Goal: Transaction & Acquisition: Purchase product/service

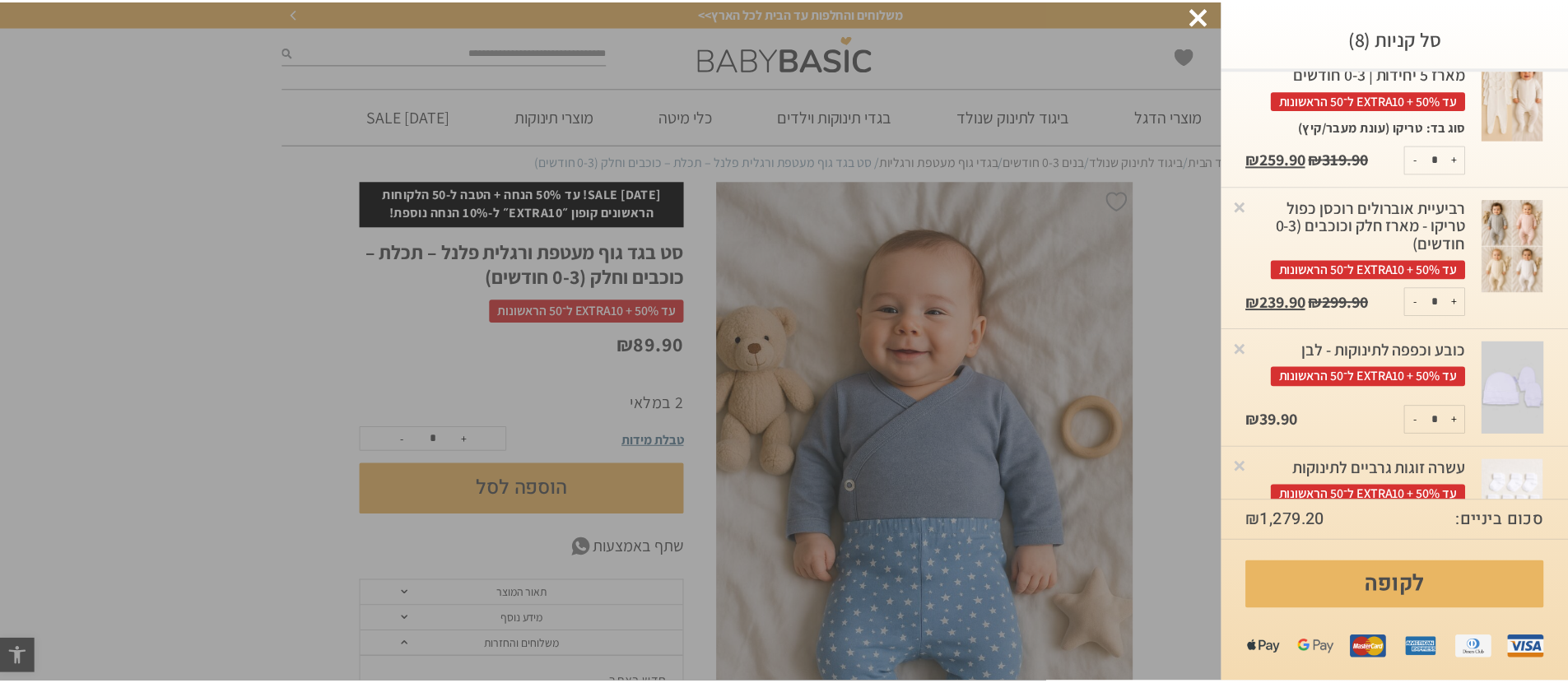
scroll to position [892, 0]
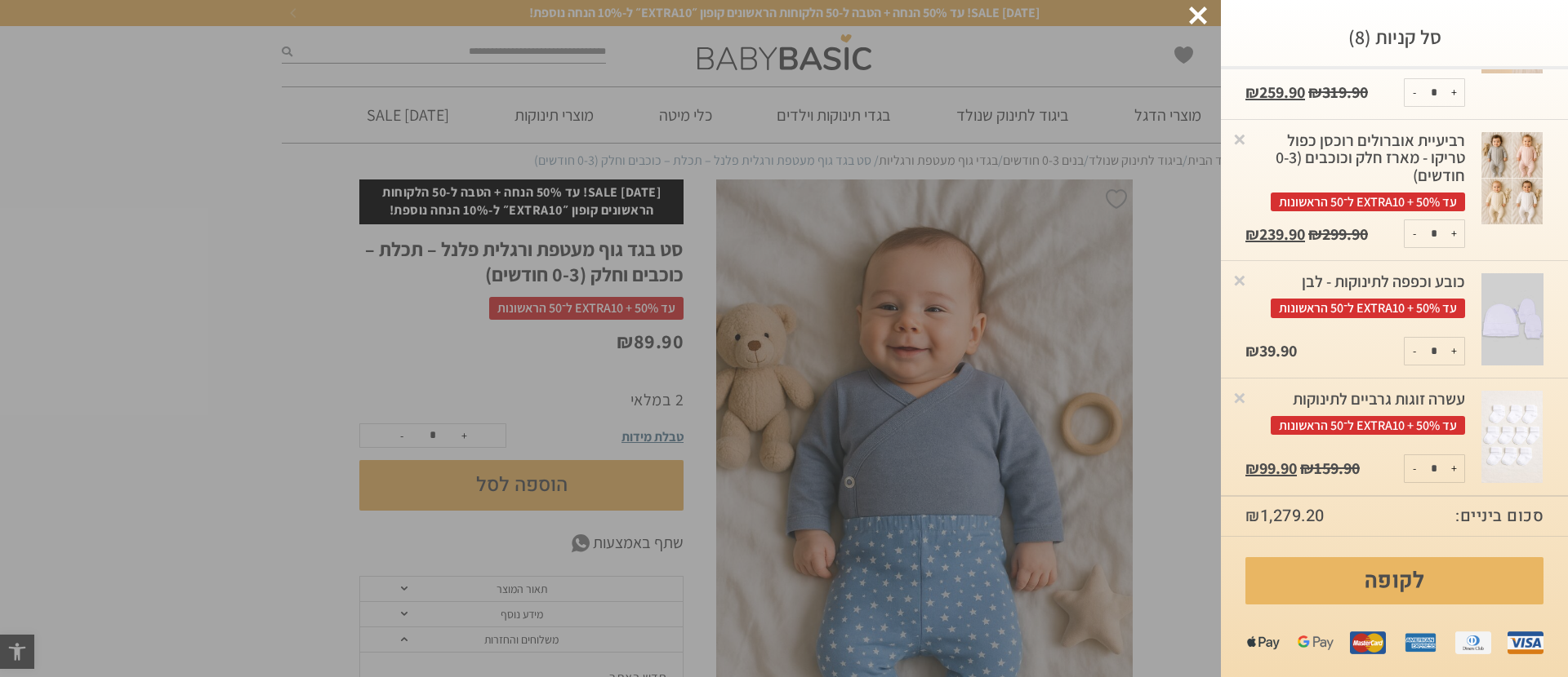
click at [1194, 14] on div at bounding box center [1198, 15] width 18 height 18
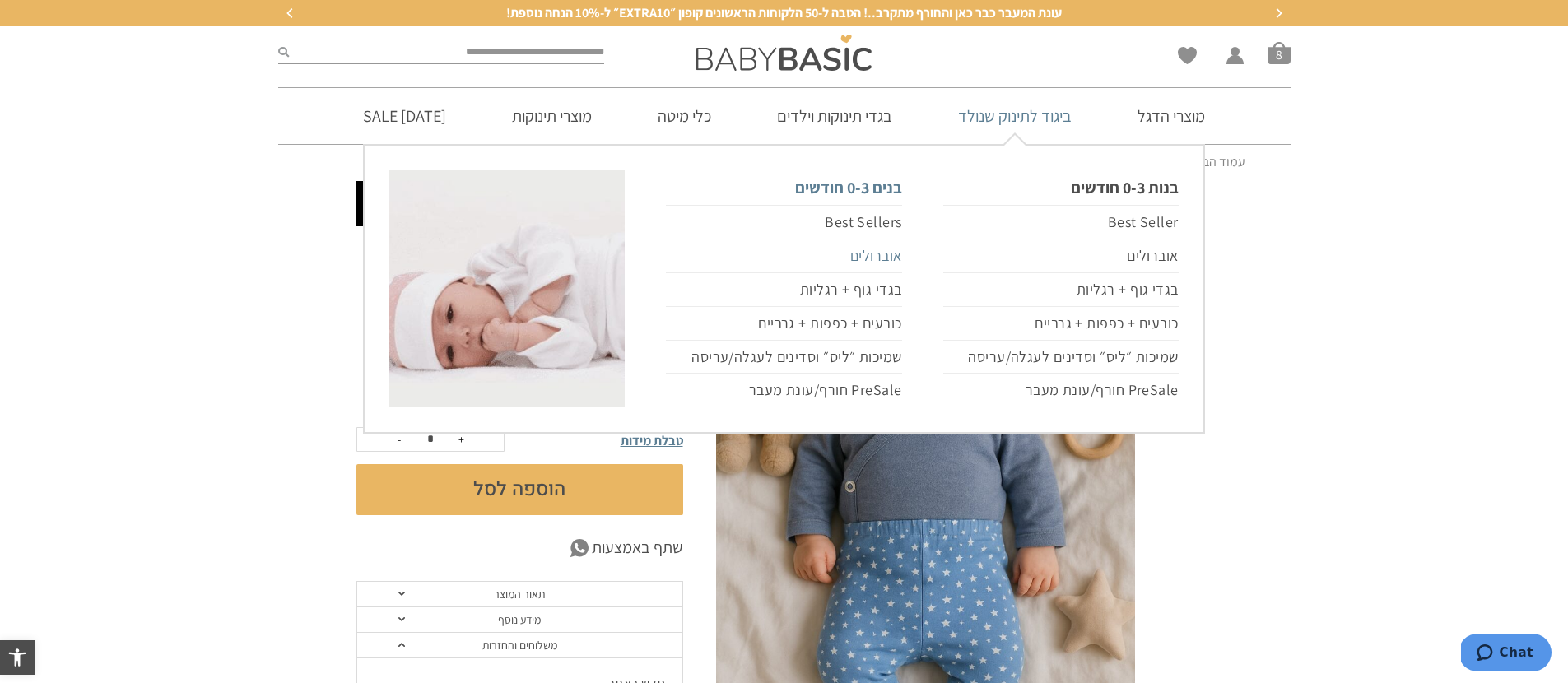
click at [886, 257] on link "אוברולים" at bounding box center [784, 256] width 236 height 34
click at [1157, 262] on link "אוברולים" at bounding box center [1061, 256] width 236 height 34
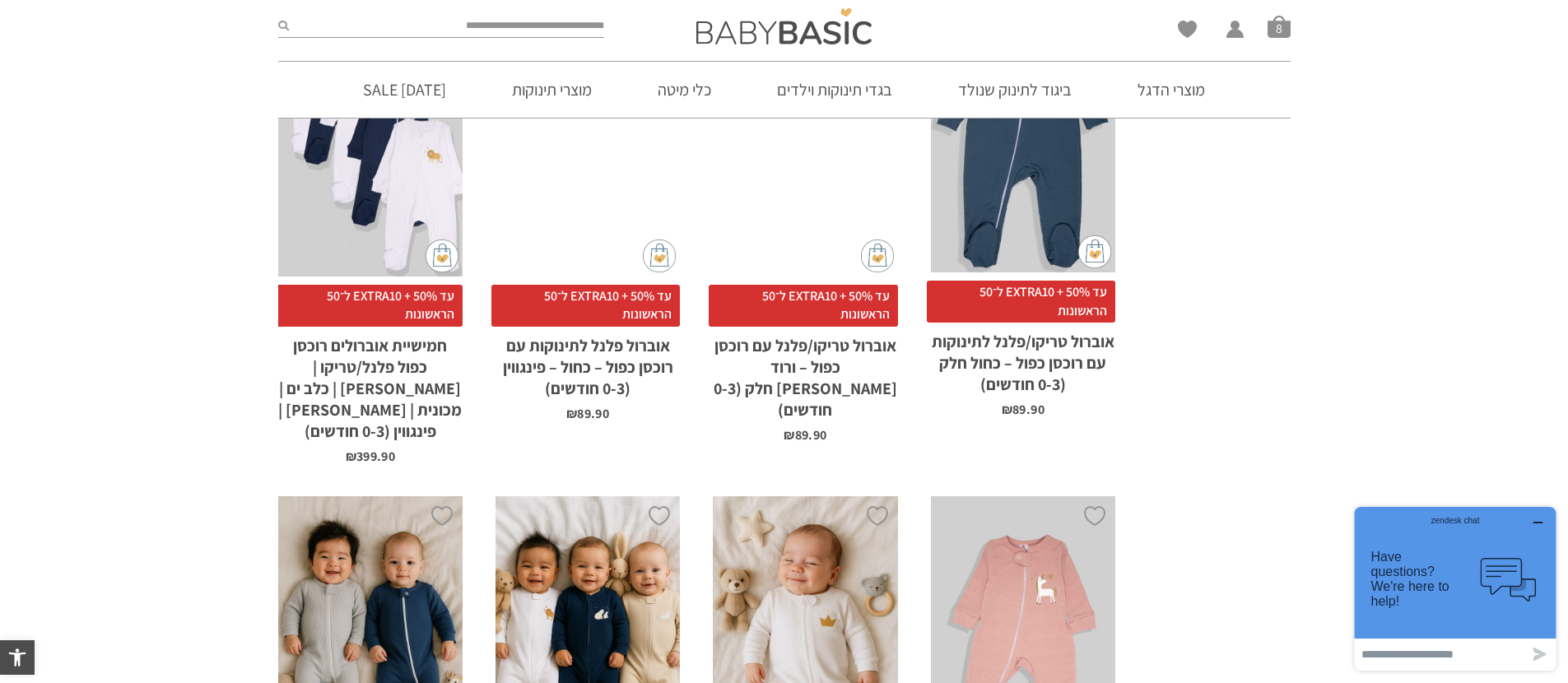
scroll to position [2407, 0]
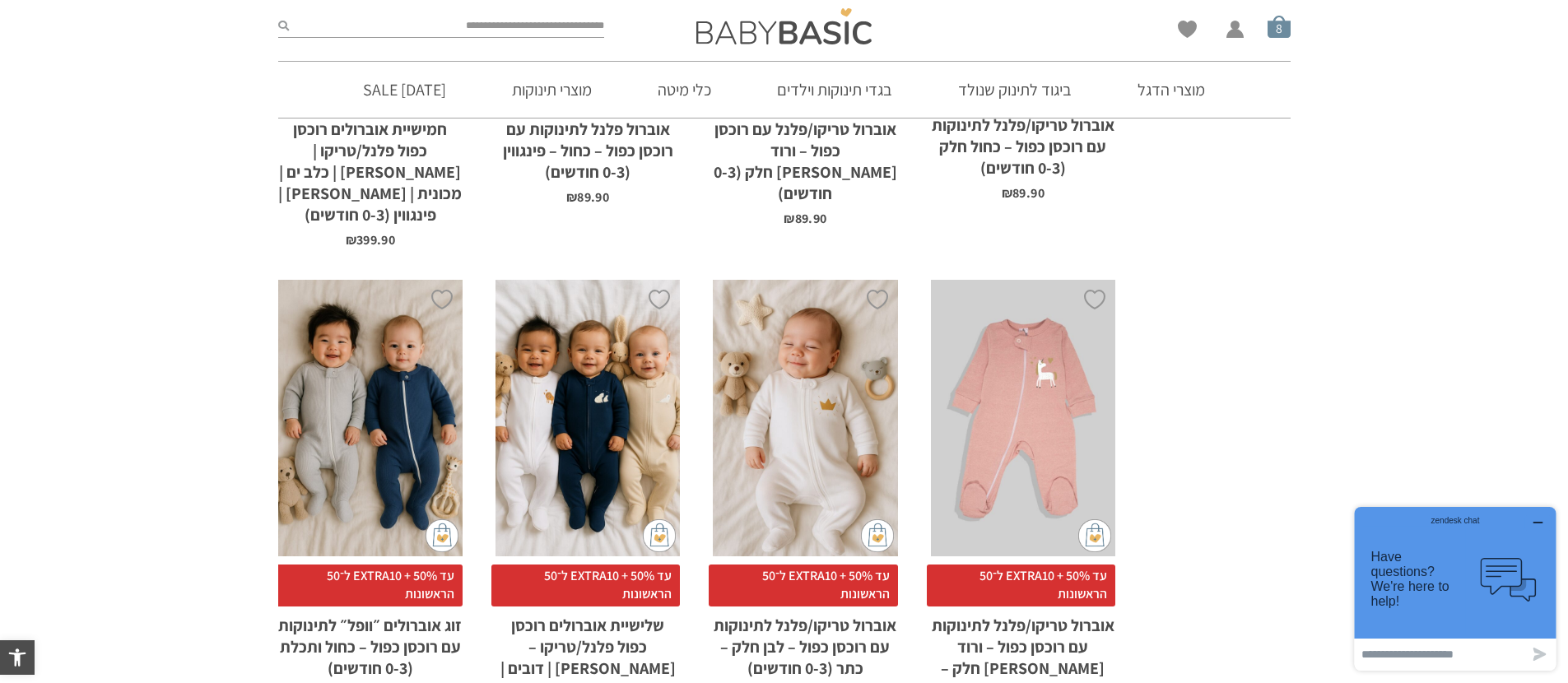
click at [1278, 26] on span "סל קניות" at bounding box center [1279, 26] width 23 height 23
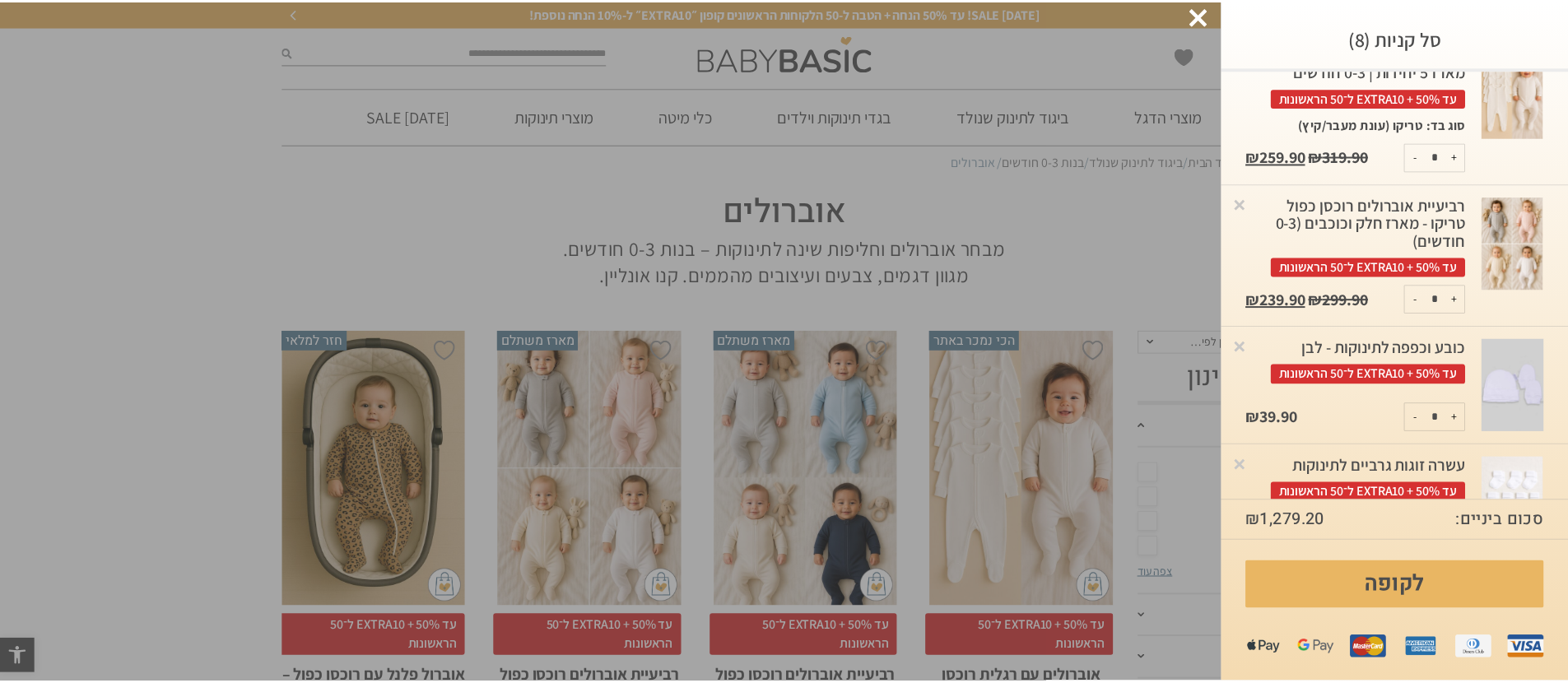
scroll to position [892, 0]
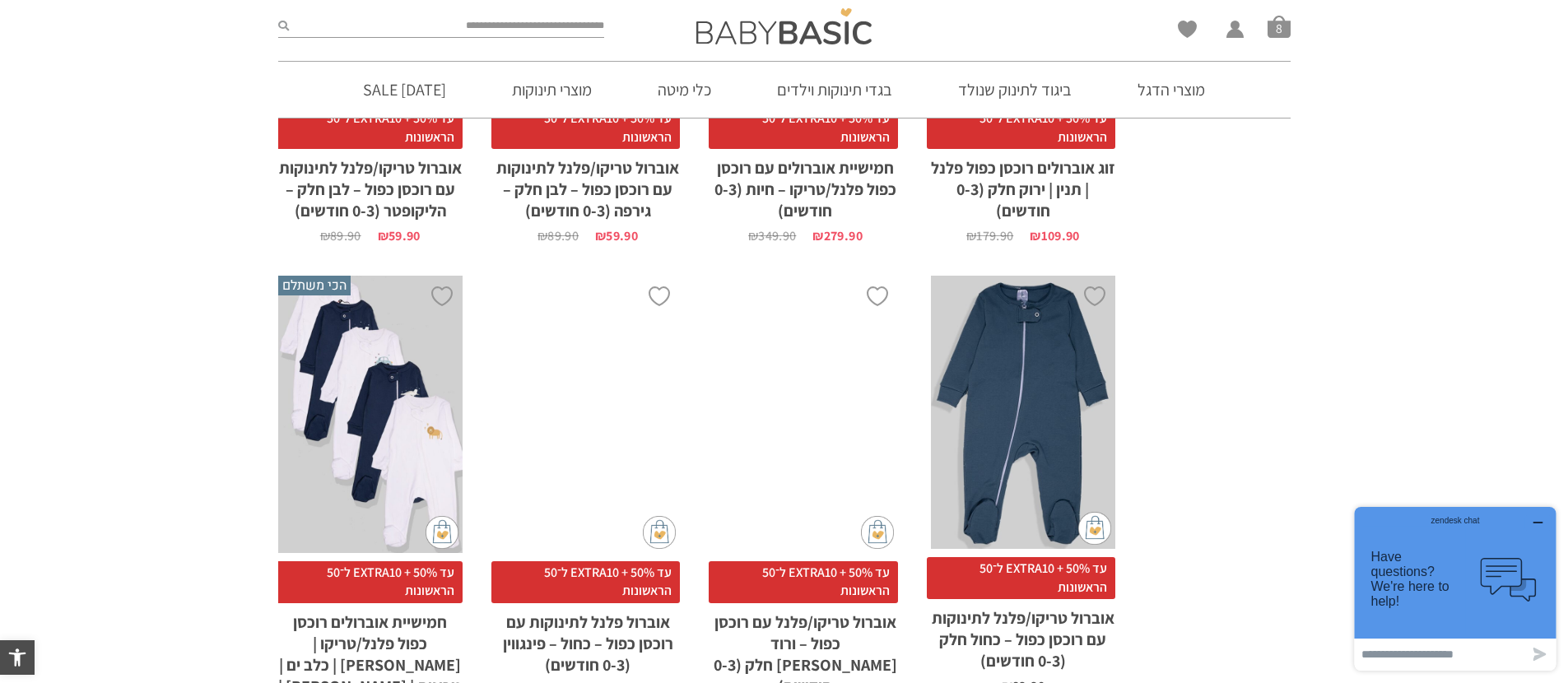
scroll to position [1756, 0]
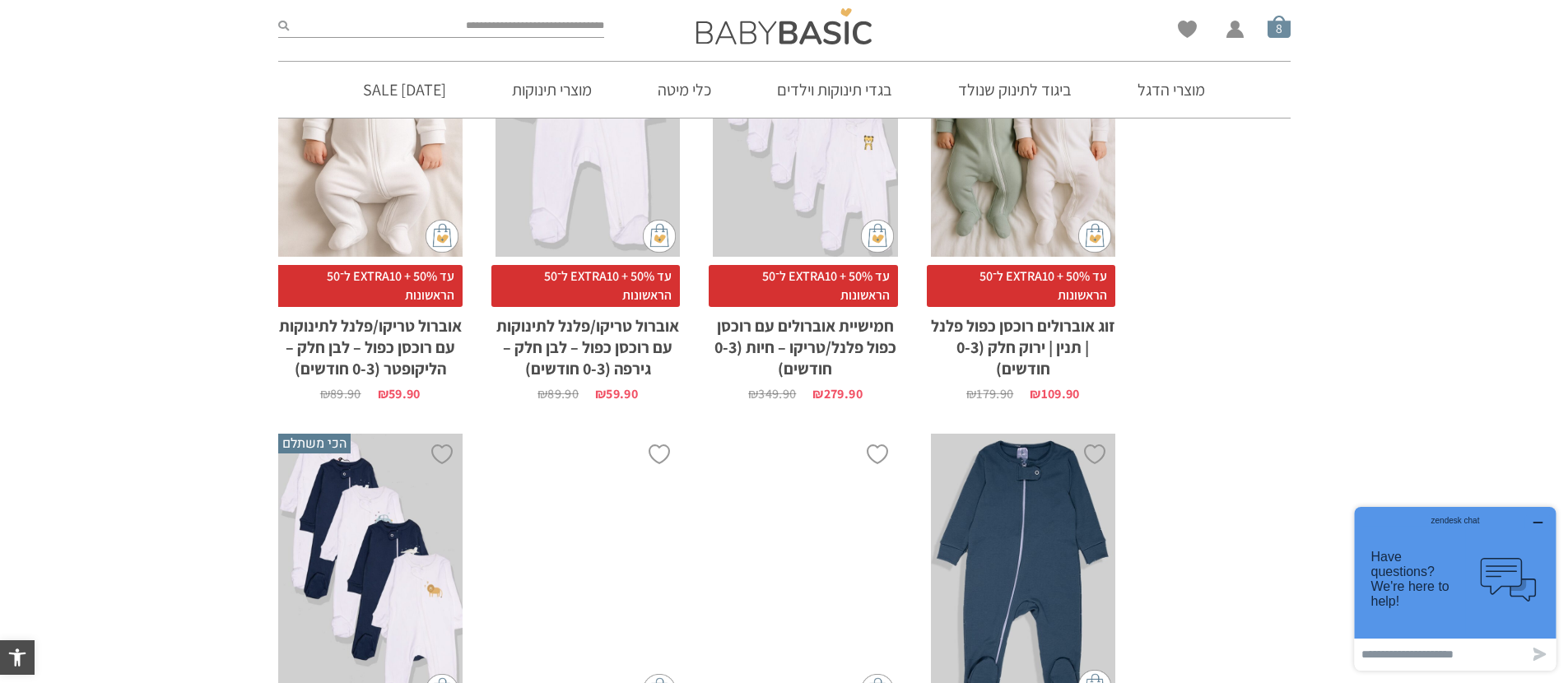
click at [1275, 27] on span "סל קניות" at bounding box center [1279, 26] width 23 height 23
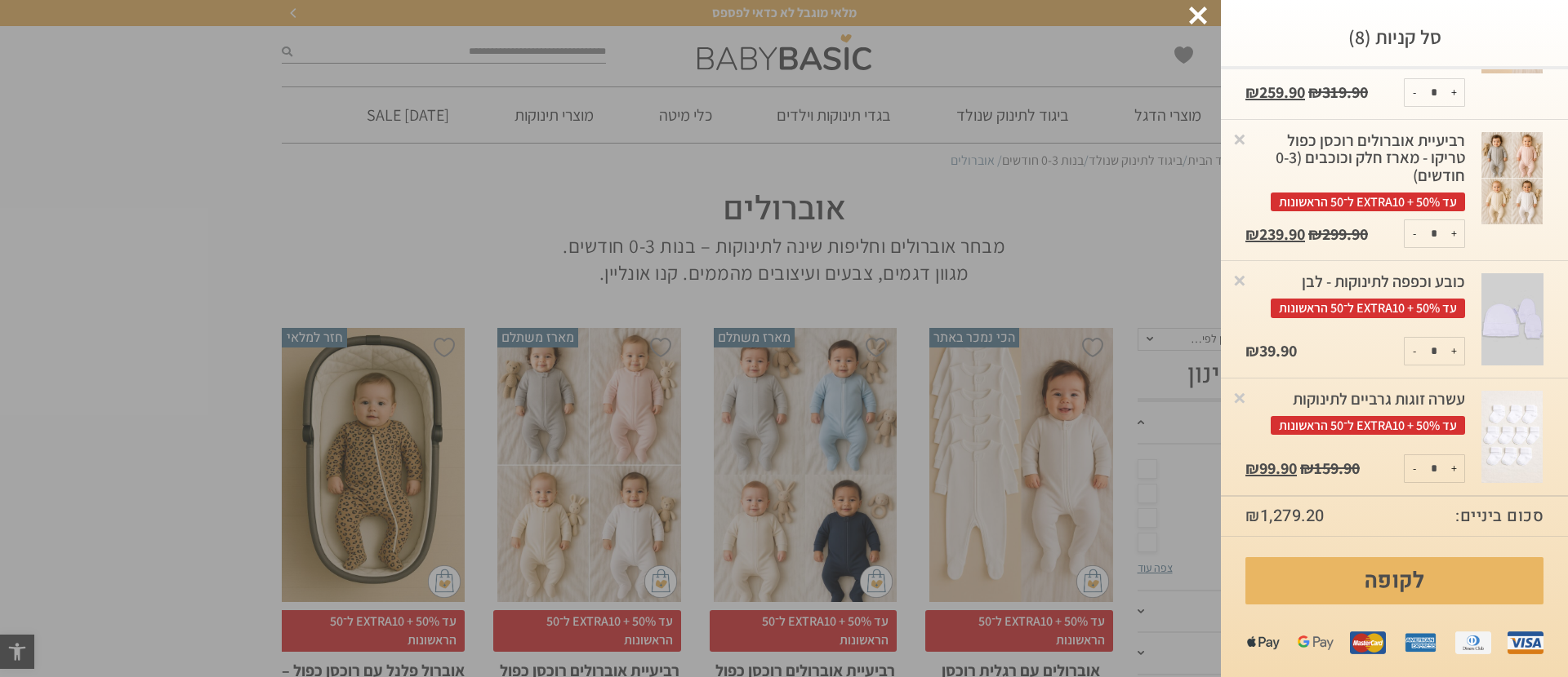
scroll to position [725, 0]
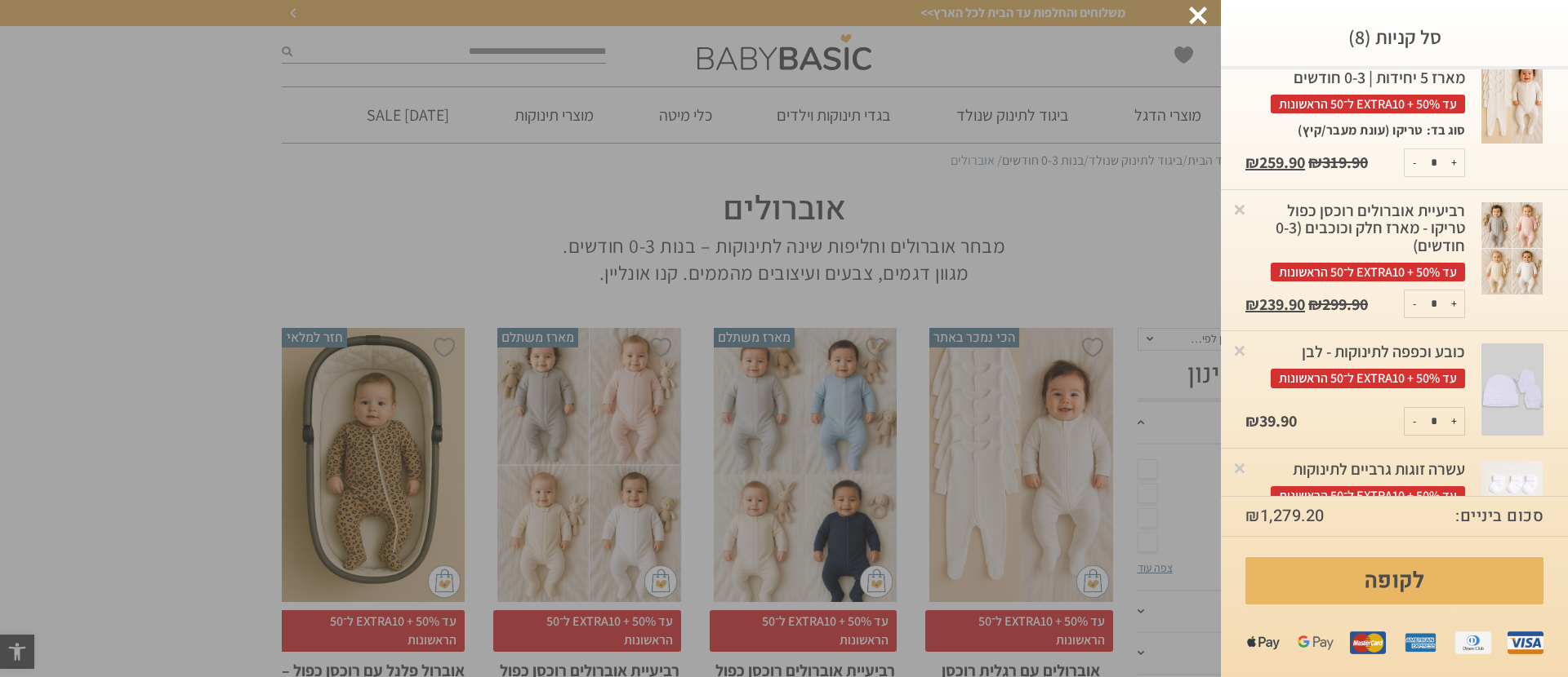
click at [1422, 282] on div "רביעיית אוברולים רוכסן כפול טריקו - מארז חלק וכוכבים (0-3 חודשים) עד 50% + EXTR…" at bounding box center [1355, 241] width 219 height 79
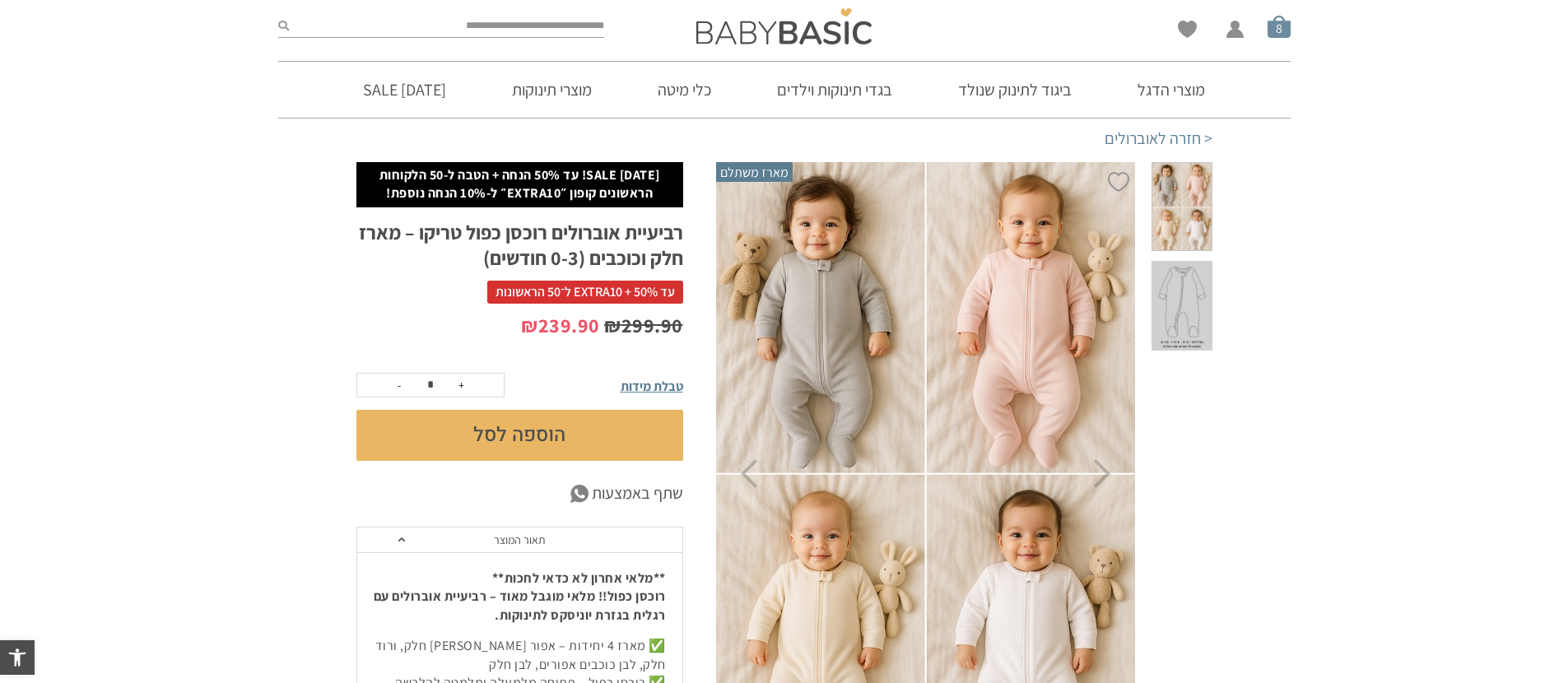
click at [1281, 35] on span "סל קניות" at bounding box center [1279, 26] width 23 height 23
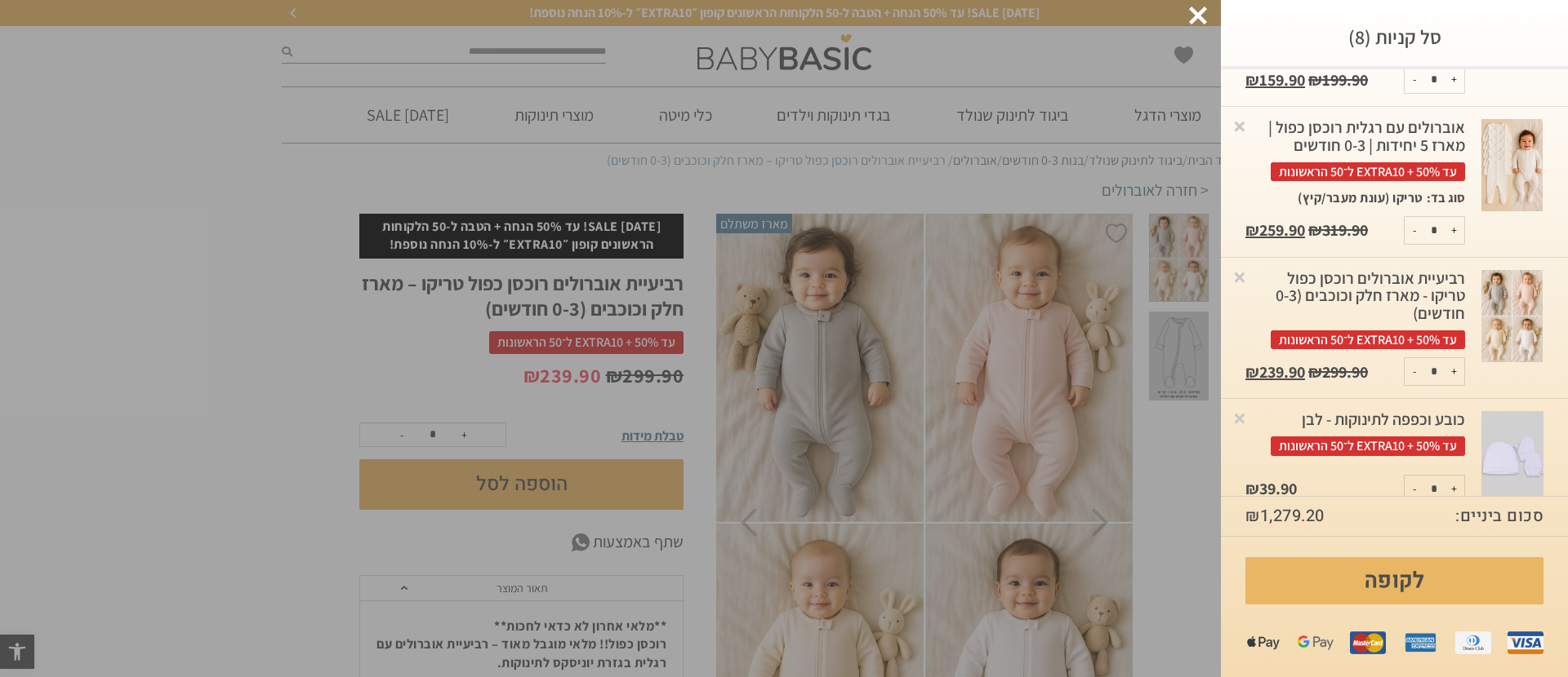
scroll to position [658, 0]
click at [1448, 180] on div "אוברולים עם רגלית רוכסן כפול | מארז 5 יחידות | 0-3 חודשים עד 50% + EXTRA10 ל־50…" at bounding box center [1355, 150] width 219 height 62
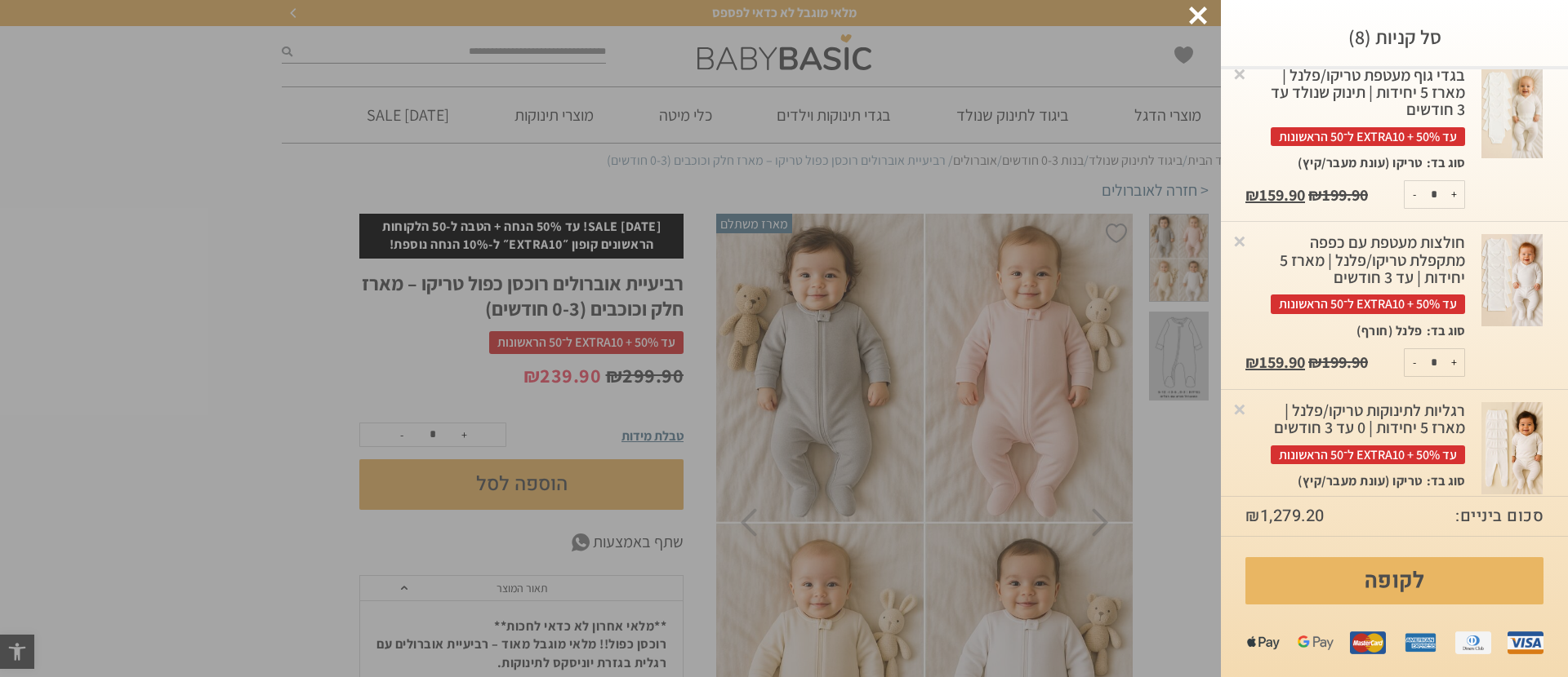
scroll to position [0, 0]
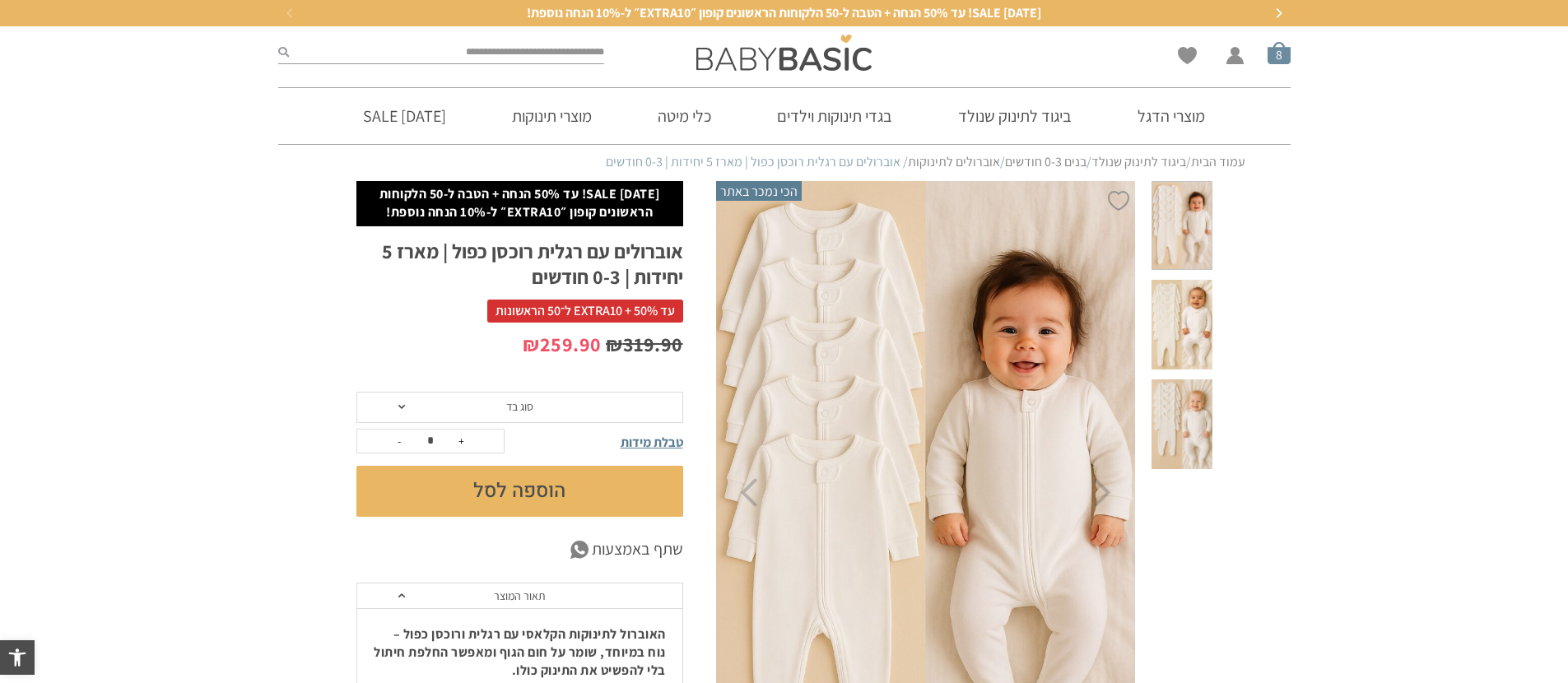
click at [1286, 58] on span "סל קניות" at bounding box center [1279, 52] width 23 height 23
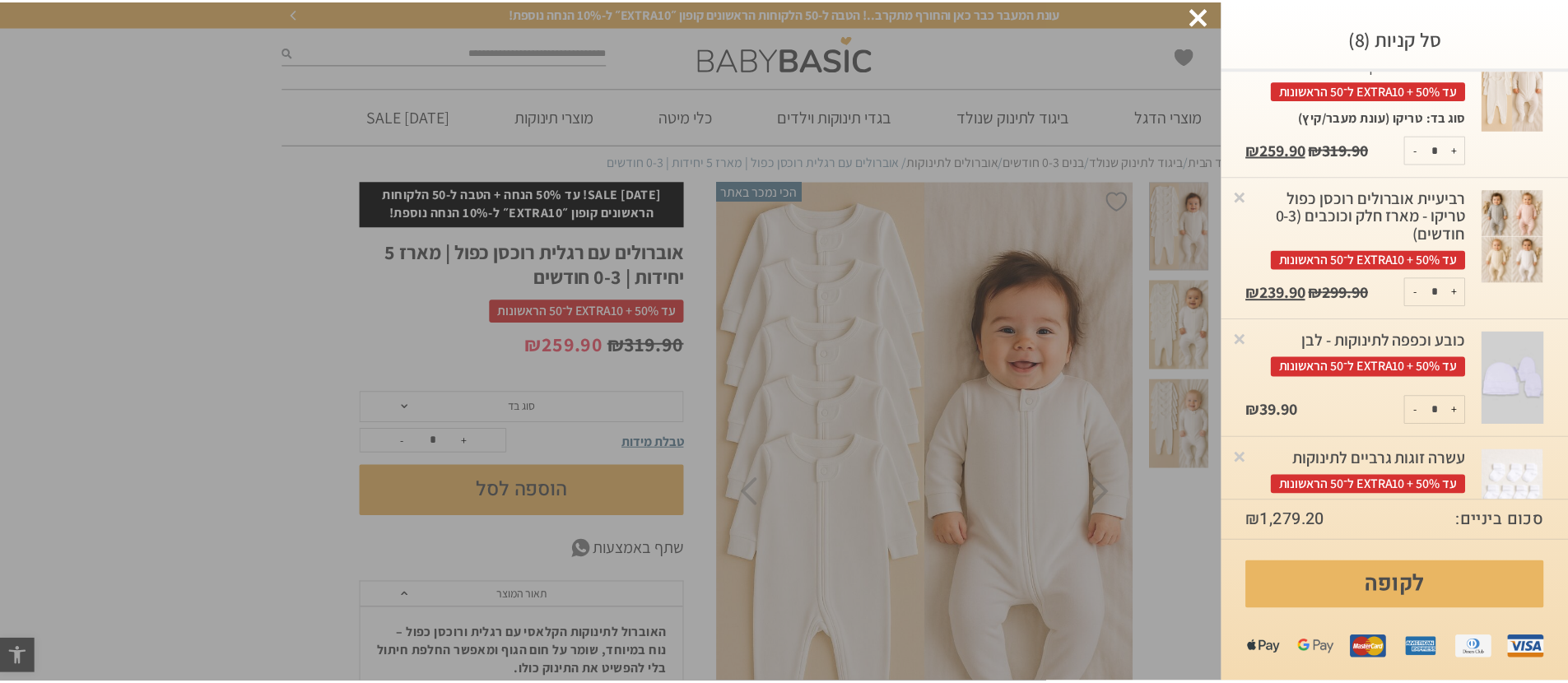
scroll to position [820, 0]
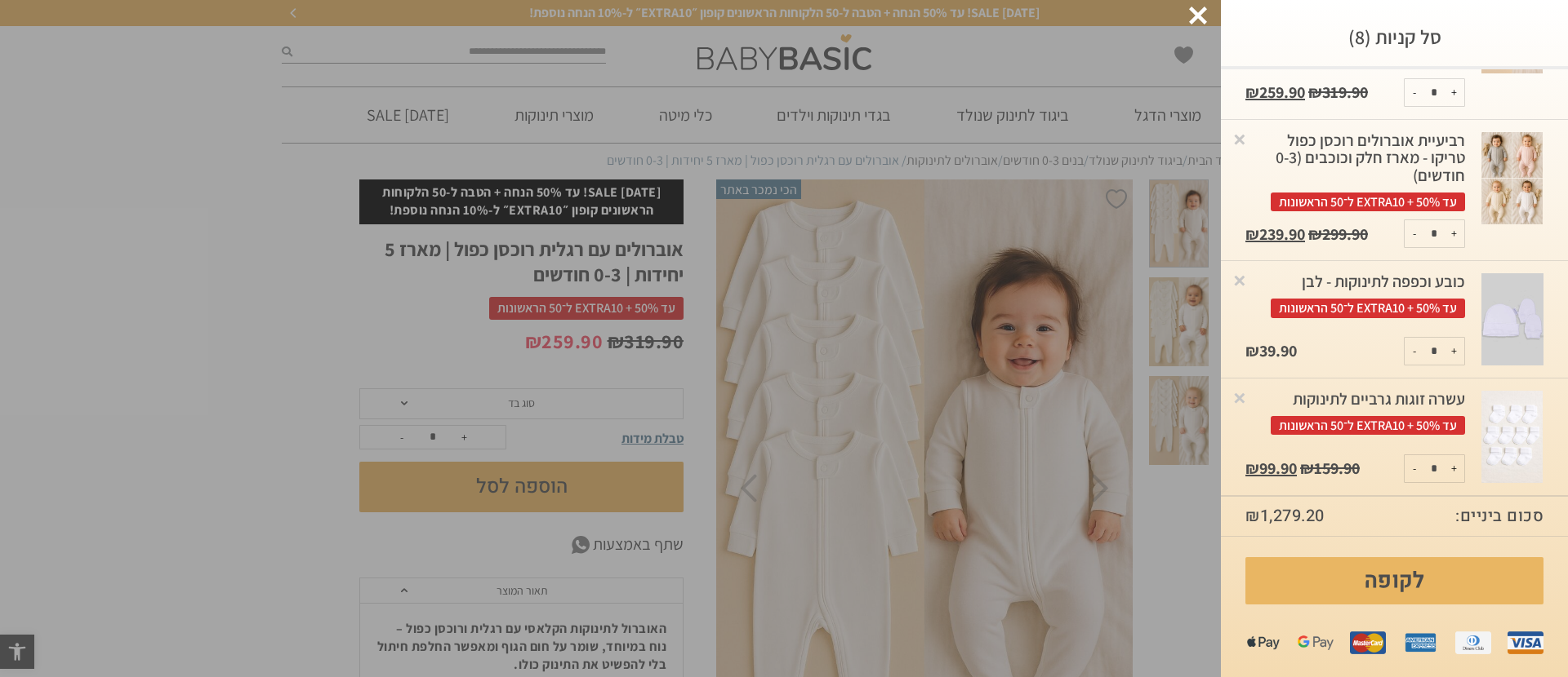
click at [1198, 10] on div at bounding box center [1198, 15] width 18 height 18
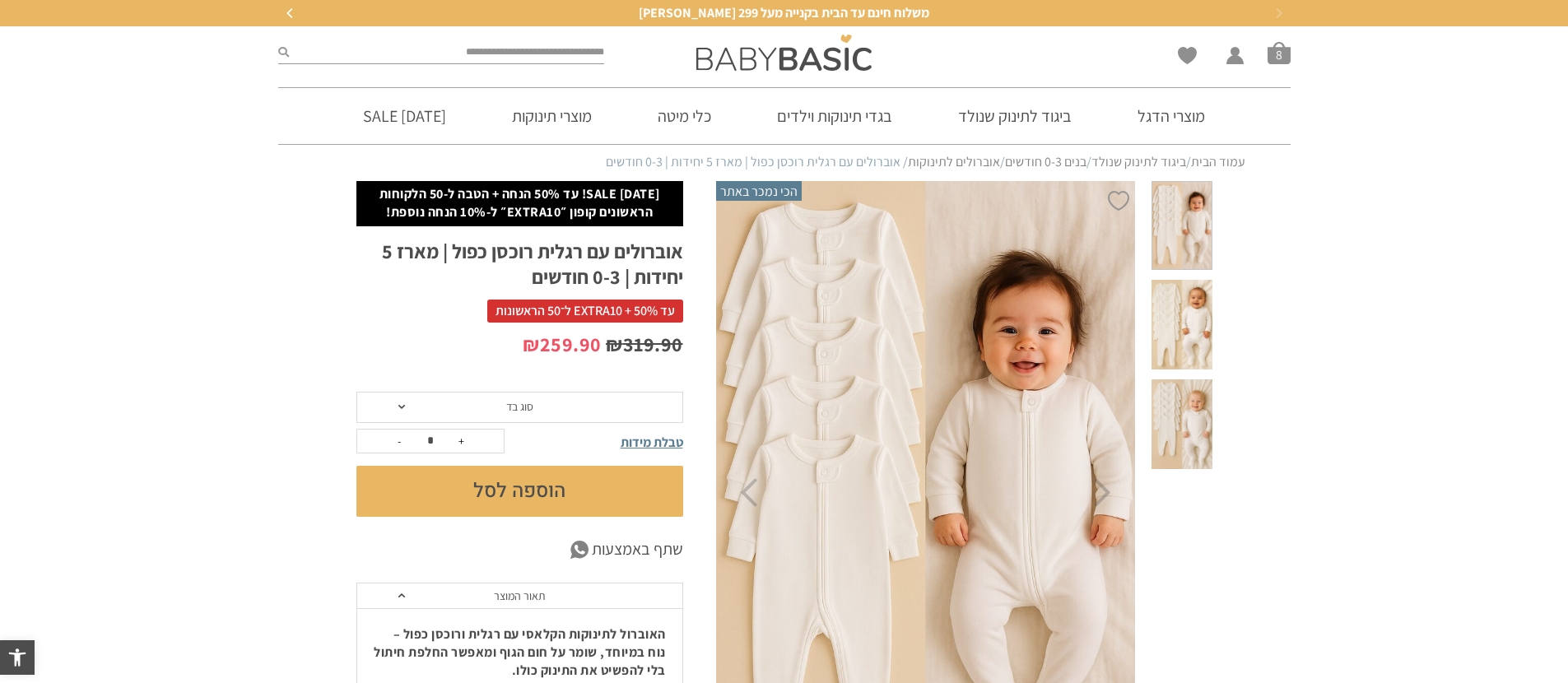
click at [578, 55] on input "search" at bounding box center [447, 52] width 316 height 21
type input "*******"
click at [278, 42] on button "submit" at bounding box center [283, 52] width 11 height 21
